Goal: Information Seeking & Learning: Learn about a topic

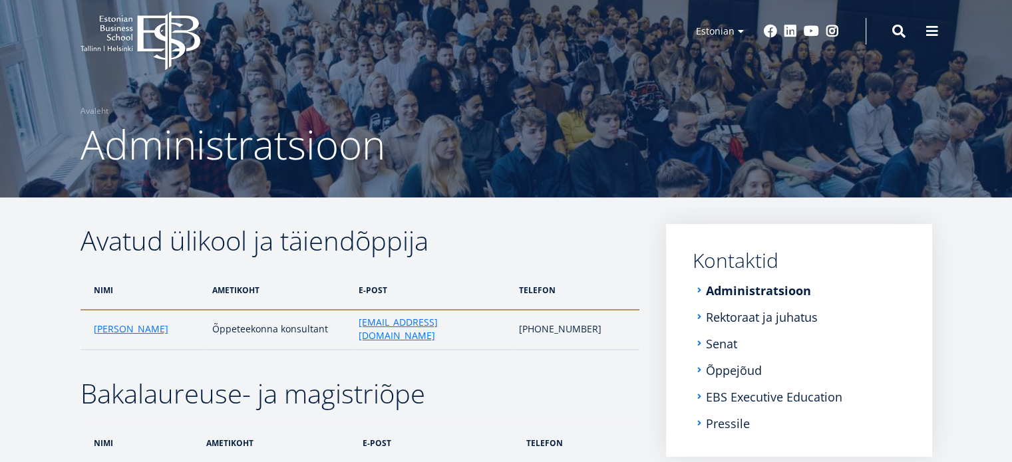
click at [145, 37] on icon "EBS Logo Created with Sketch." at bounding box center [140, 40] width 120 height 59
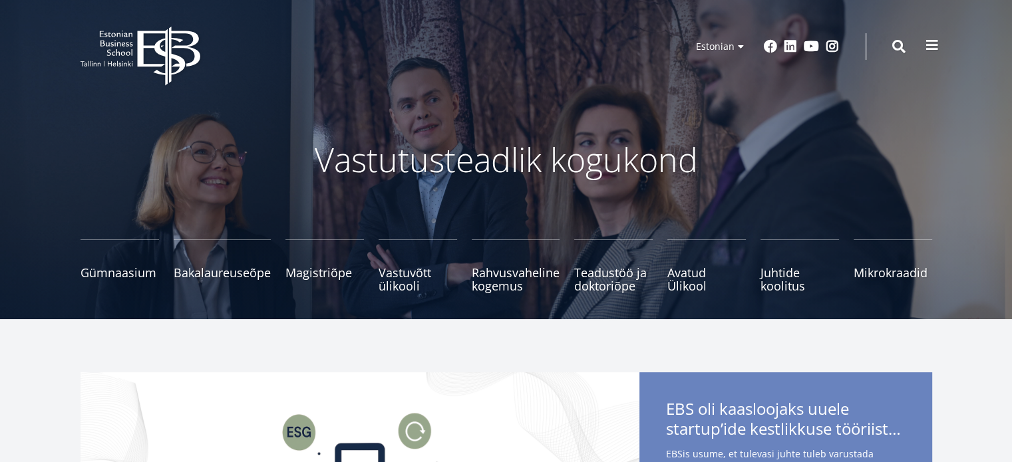
click at [927, 48] on span at bounding box center [931, 45] width 13 height 13
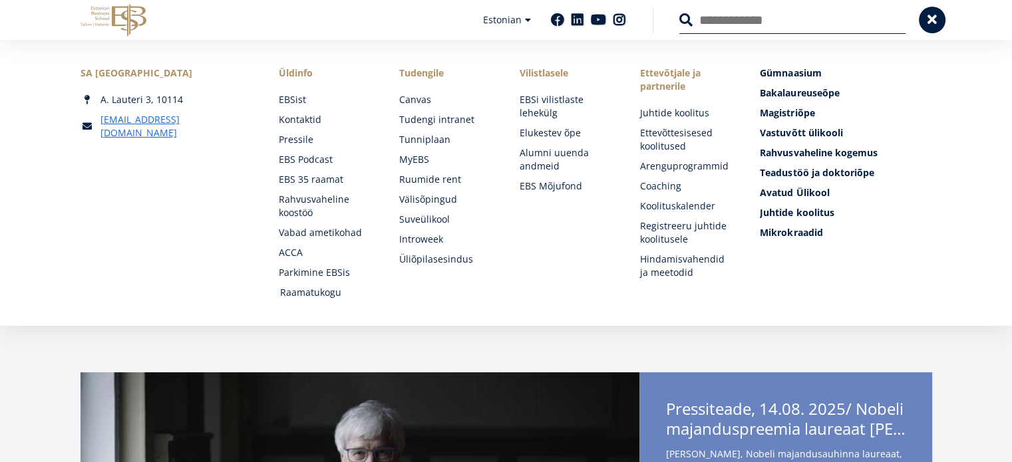
click at [326, 298] on link "Raamatukogu" at bounding box center [327, 292] width 94 height 13
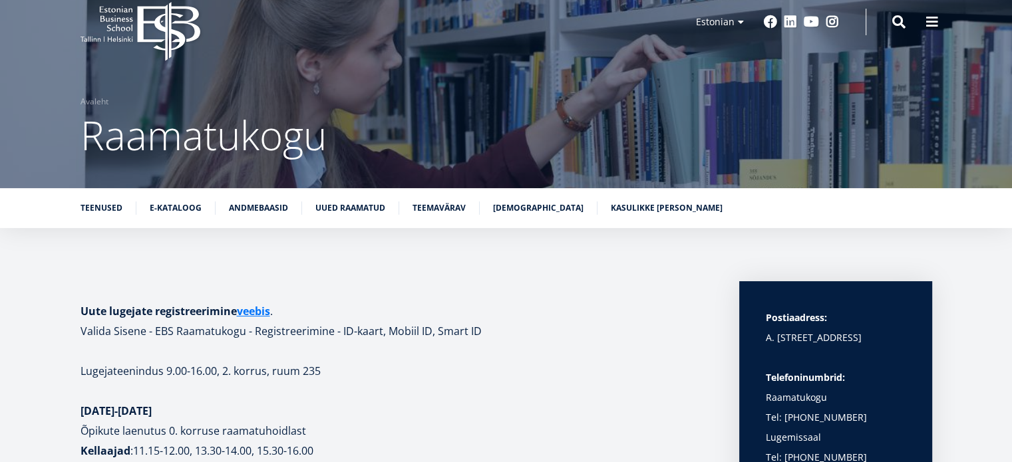
scroll to position [24, 0]
click at [176, 210] on link "E-kataloog" at bounding box center [176, 207] width 52 height 13
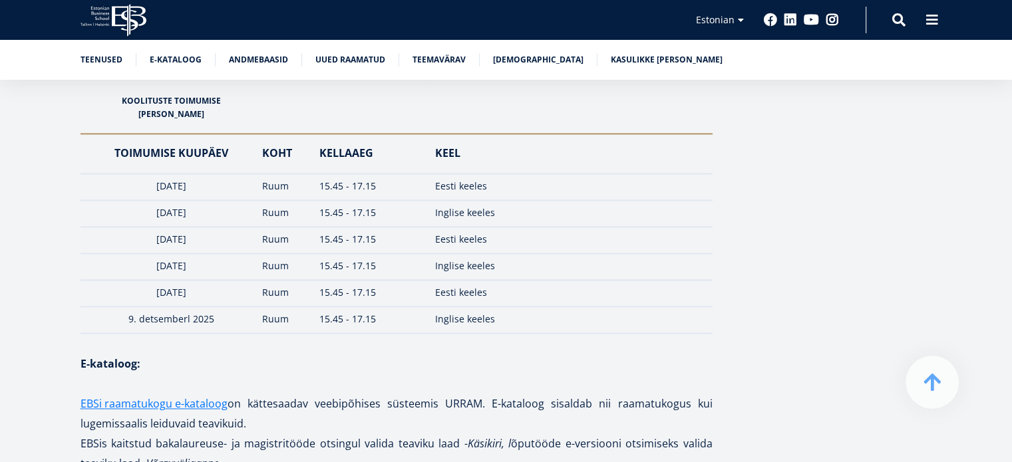
scroll to position [1860, 0]
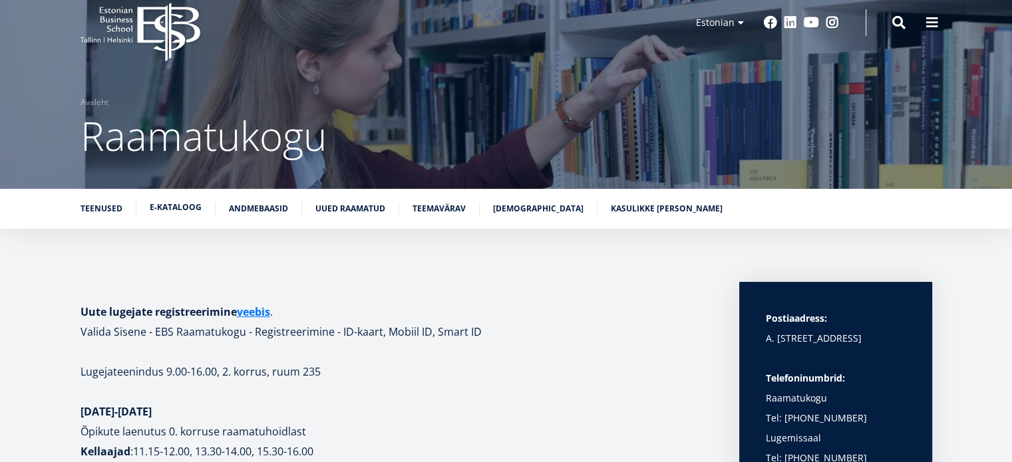
click at [178, 202] on link "E-kataloog" at bounding box center [176, 207] width 52 height 13
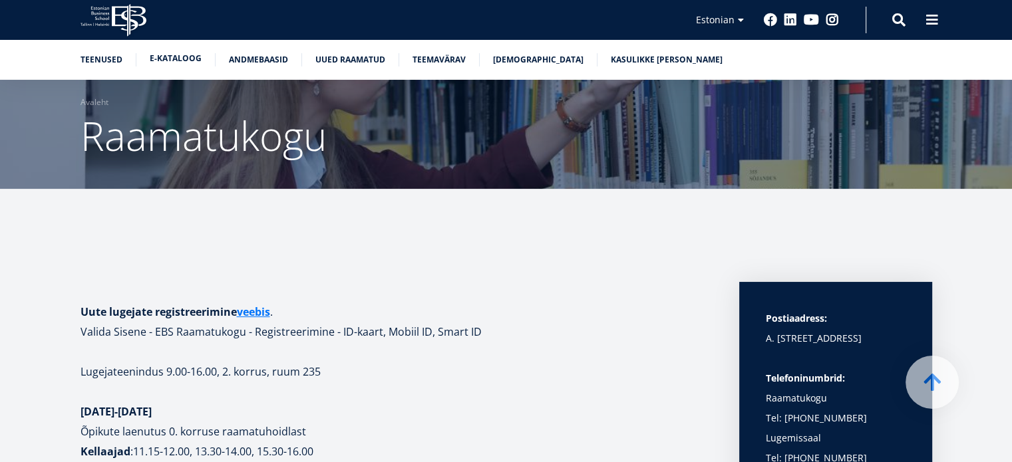
scroll to position [2192, 0]
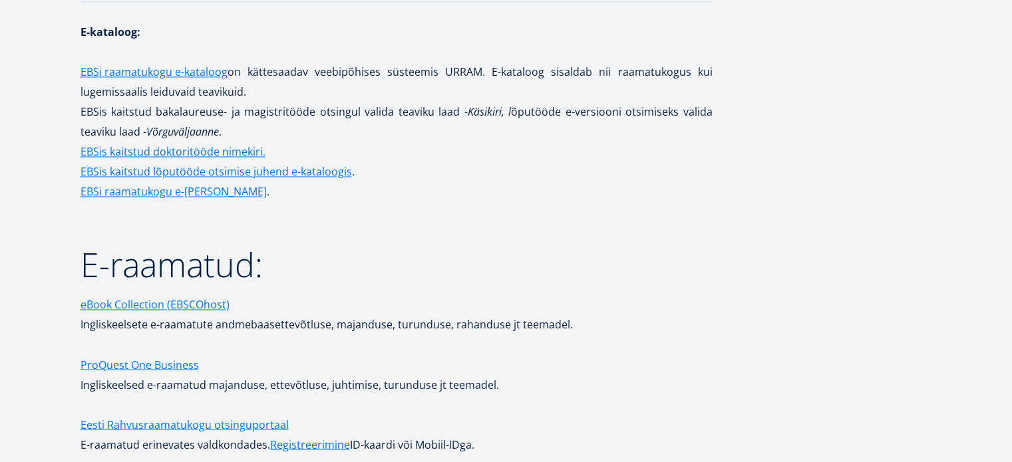
scroll to position [24, 0]
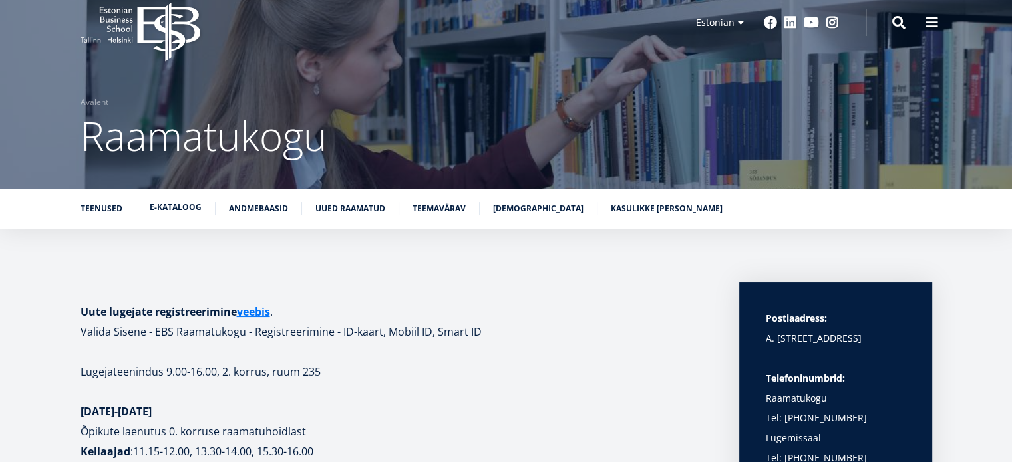
click at [186, 202] on link "E-kataloog" at bounding box center [176, 207] width 52 height 13
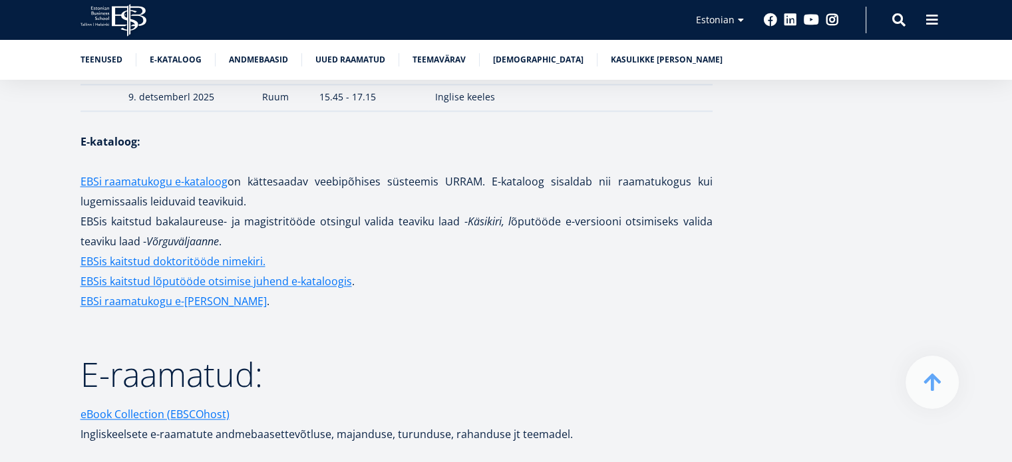
scroll to position [2059, 0]
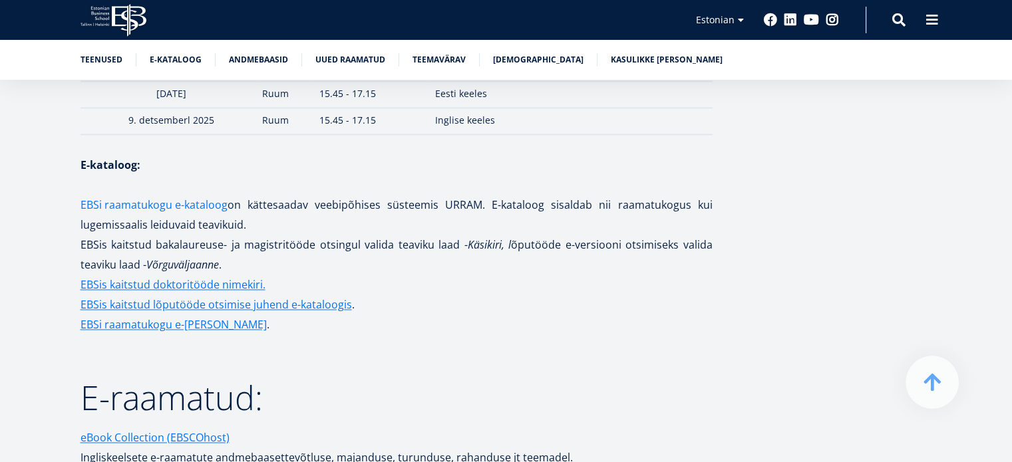
click at [199, 195] on link "EBSi raamatukogu e-kataloog" at bounding box center [153, 205] width 147 height 20
click at [116, 22] on icon "EBS Logo Created with Sketch." at bounding box center [113, 20] width 66 height 33
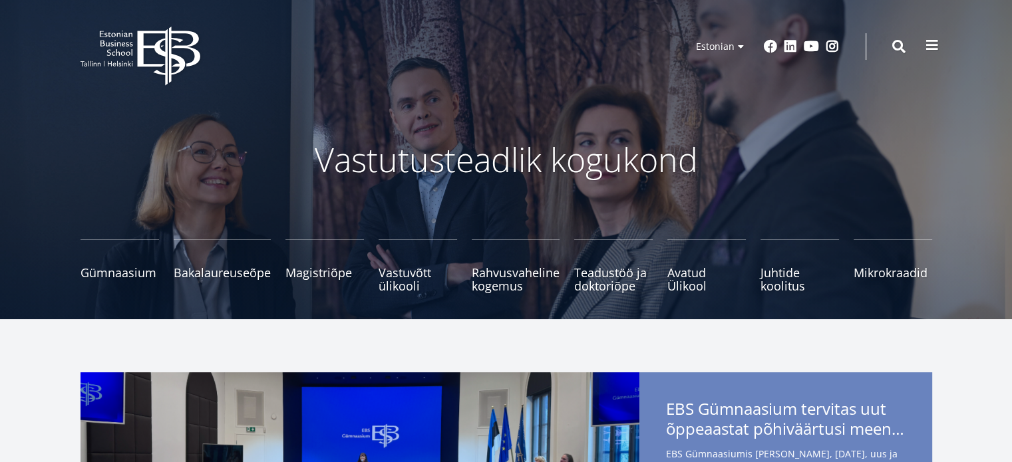
click at [920, 41] on button at bounding box center [932, 45] width 27 height 27
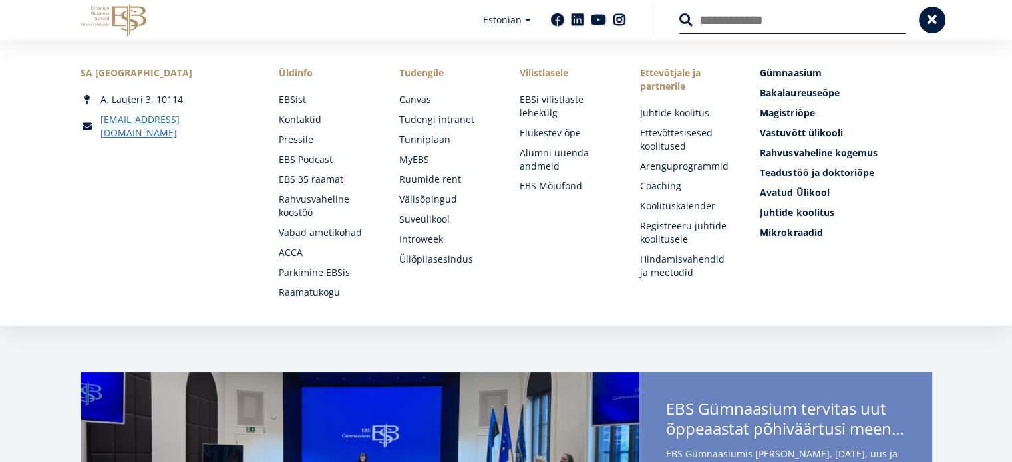
click at [325, 300] on div "SA Estonian Business School A. Lauteri 3, 10114 ebs@ebs.ee Social Links Faceboo…" at bounding box center [506, 183] width 1012 height 286
click at [325, 298] on link "Raamatukogu" at bounding box center [327, 292] width 94 height 13
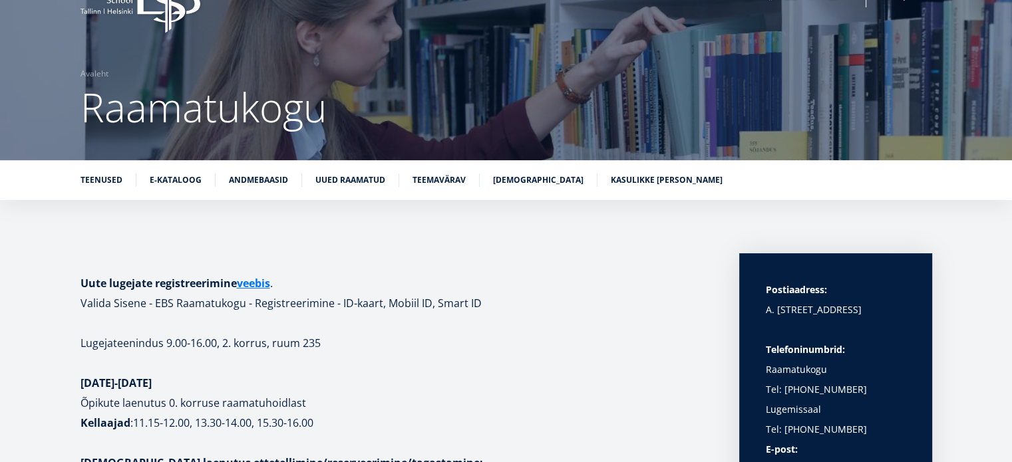
scroll to position [67, 0]
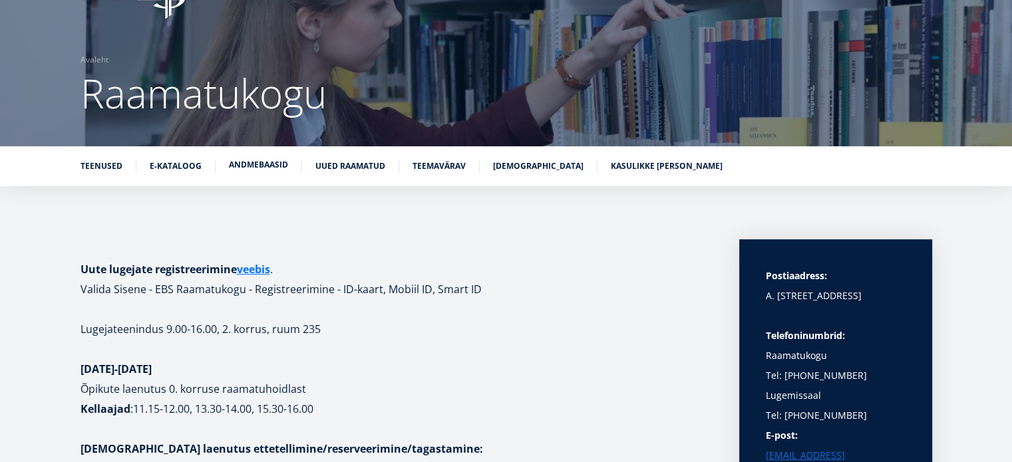
click at [260, 170] on link "Andmebaasid" at bounding box center [258, 164] width 59 height 13
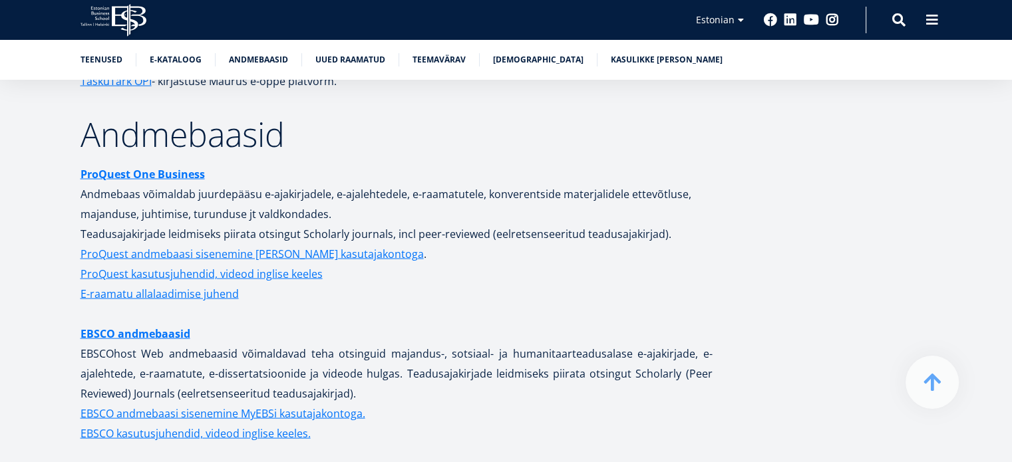
scroll to position [2638, 0]
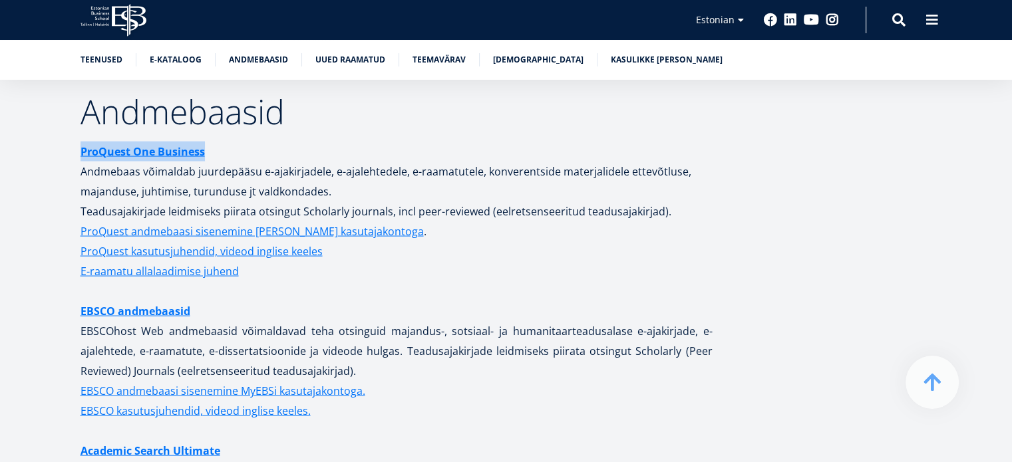
drag, startPoint x: 302, startPoint y: 130, endPoint x: 48, endPoint y: 130, distance: 254.1
copy strong "ProQuest One Business"
click at [331, 142] on p "ProQuest One Business Andmebaas võimaldab juurdepääsu e-ajakirjadele, e-ajaleht…" at bounding box center [396, 182] width 632 height 80
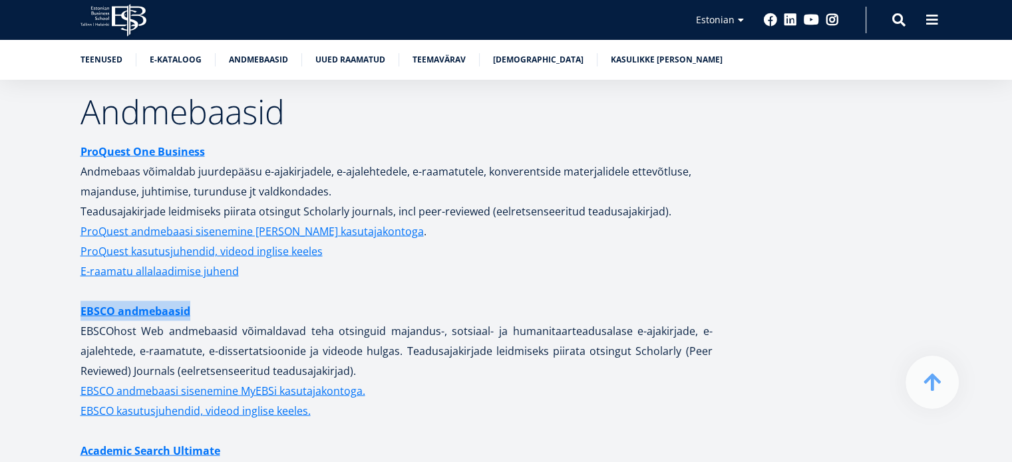
drag, startPoint x: 226, startPoint y: 297, endPoint x: 49, endPoint y: 293, distance: 177.7
copy link "EBSCO andmebaasid"
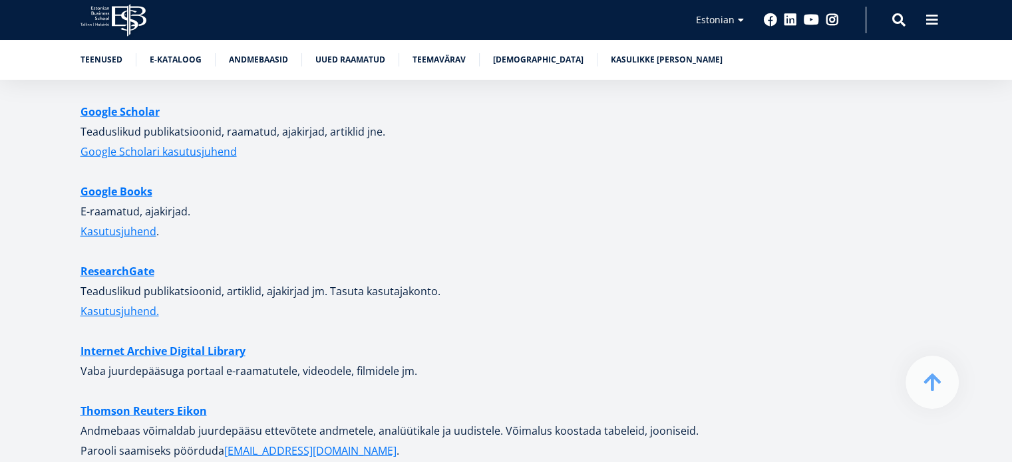
click at [697, 242] on p at bounding box center [396, 251] width 632 height 20
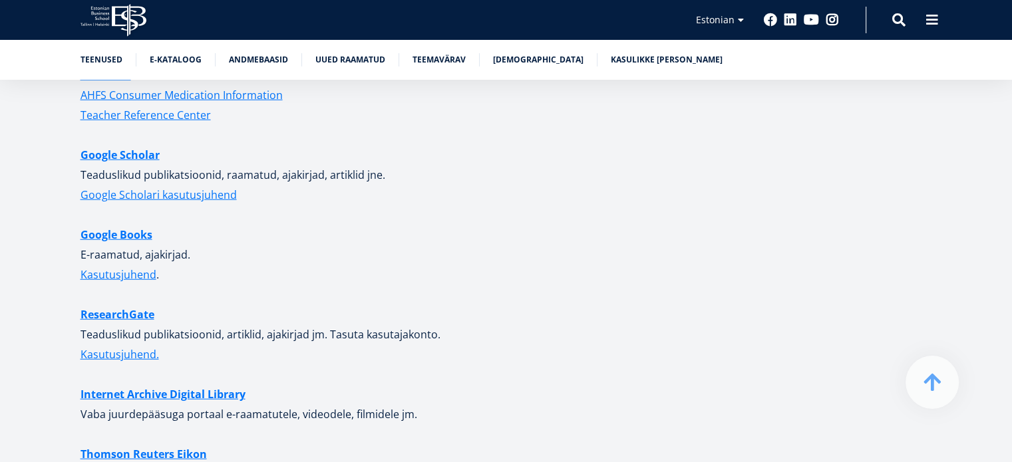
scroll to position [3370, 0]
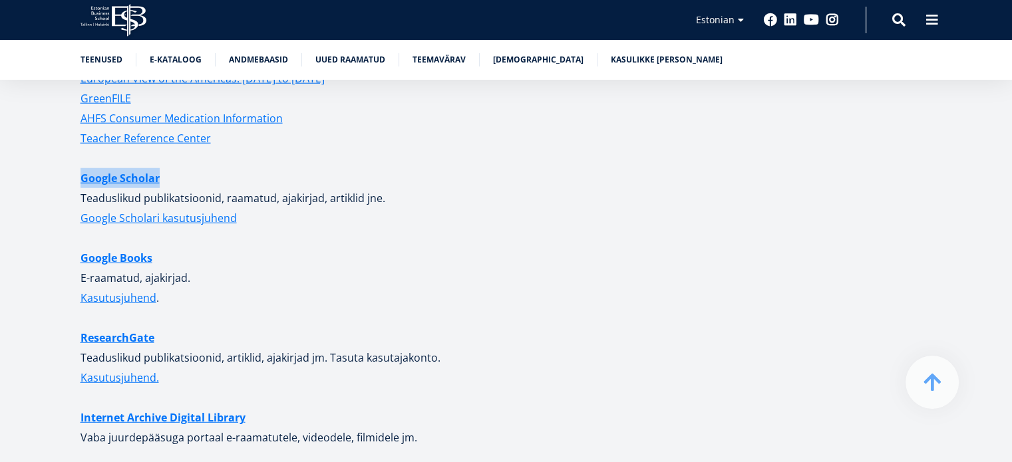
drag, startPoint x: 200, startPoint y: 159, endPoint x: 65, endPoint y: 154, distance: 135.1
click at [65, 154] on div "Uute lugejate registreerimine veebis . Valida Sisene - EBS Raamatukogu - Regist…" at bounding box center [506, 373] width 958 height 6874
copy link "Google Scholar"
click at [635, 56] on link "Kasulikke [PERSON_NAME]" at bounding box center [667, 58] width 112 height 13
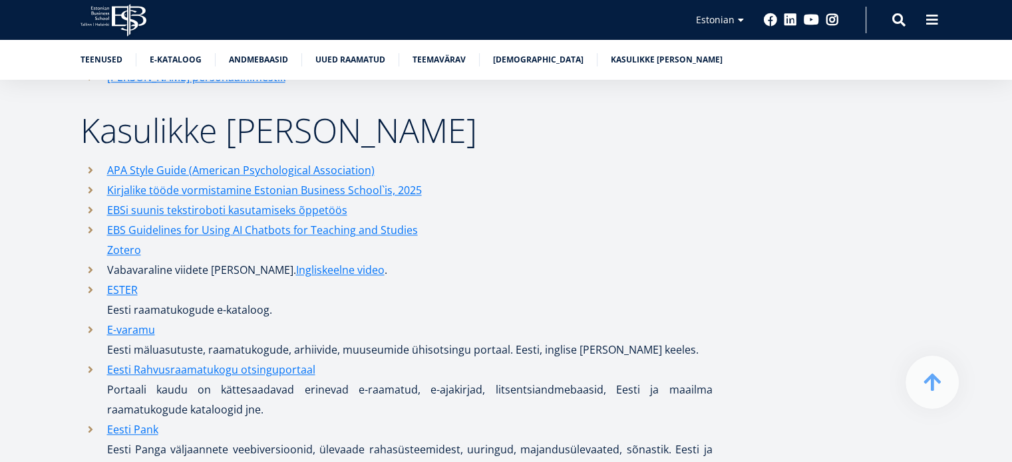
scroll to position [6387, 0]
click at [208, 161] on link "APA Style Guide (American Psychological Association)" at bounding box center [240, 171] width 267 height 20
click at [279, 63] on link "Andmebaasid" at bounding box center [258, 58] width 59 height 13
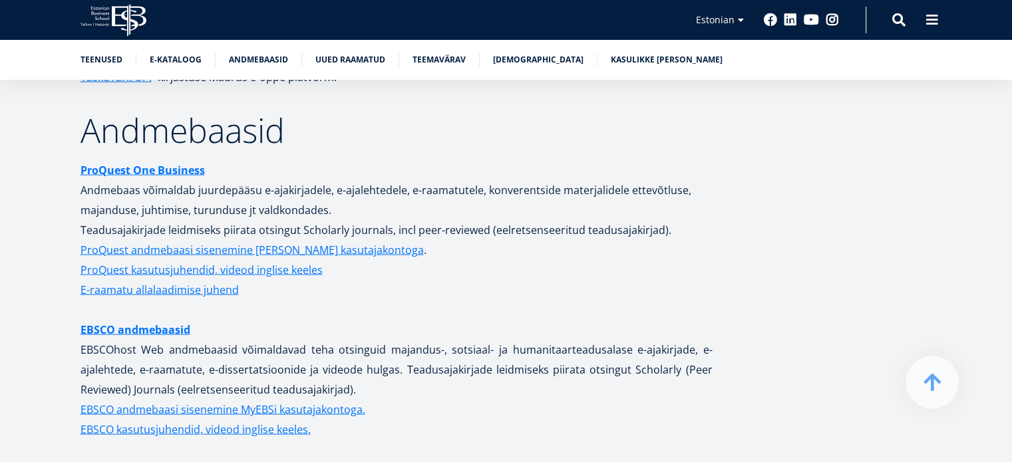
scroll to position [2638, 0]
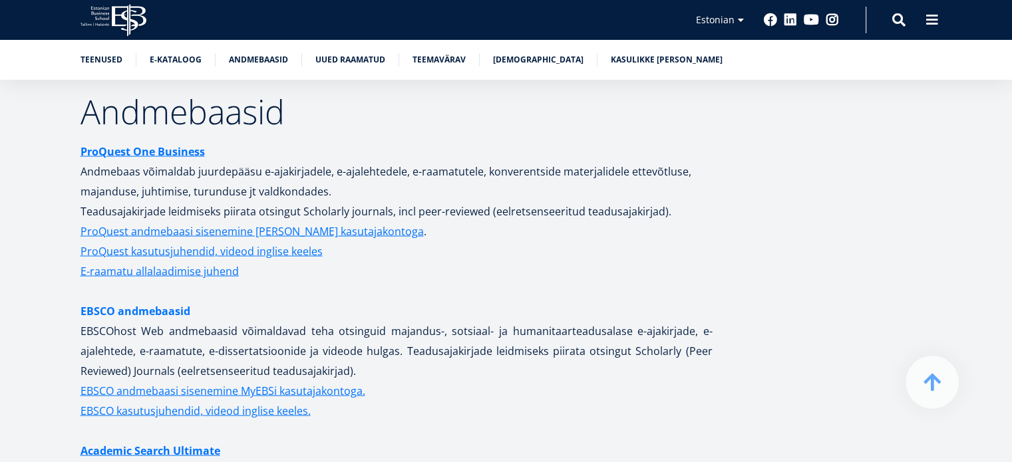
click at [168, 301] on link "EBSCO andmebaasid" at bounding box center [135, 311] width 110 height 20
